Goal: Communication & Community: Answer question/provide support

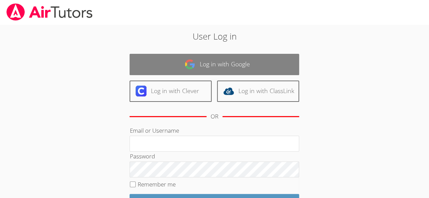
click at [214, 63] on link "Log in with Google" at bounding box center [215, 64] width 170 height 21
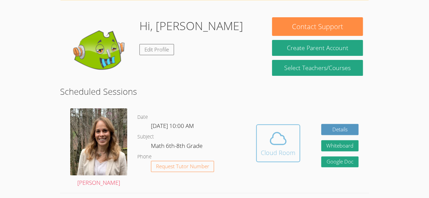
scroll to position [51, 0]
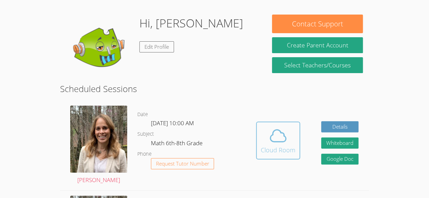
click at [269, 126] on icon at bounding box center [278, 135] width 19 height 19
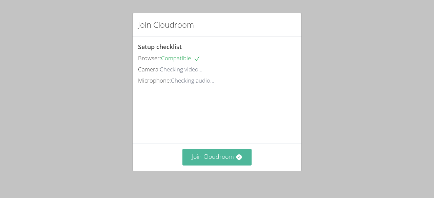
click at [221, 163] on button "Join Cloudroom" at bounding box center [217, 157] width 70 height 17
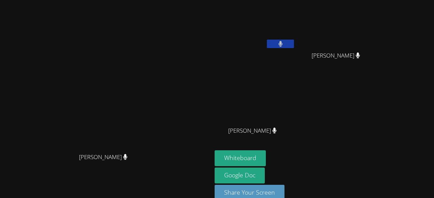
click at [295, 28] on video at bounding box center [255, 25] width 81 height 45
click at [295, 36] on video at bounding box center [255, 25] width 81 height 45
click at [295, 96] on video at bounding box center [255, 100] width 81 height 45
click at [294, 44] on button at bounding box center [280, 44] width 27 height 8
click at [284, 44] on icon at bounding box center [280, 44] width 7 height 6
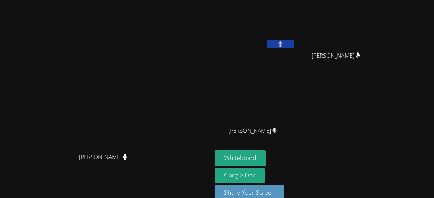
click at [360, 55] on span "Witchel Thelusma" at bounding box center [336, 56] width 48 height 10
click at [157, 122] on video at bounding box center [106, 92] width 102 height 116
click at [266, 160] on button "Whiteboard" at bounding box center [240, 159] width 51 height 16
click at [283, 42] on icon at bounding box center [280, 44] width 4 height 6
click at [284, 42] on icon at bounding box center [280, 44] width 7 height 6
